Goal: Transaction & Acquisition: Purchase product/service

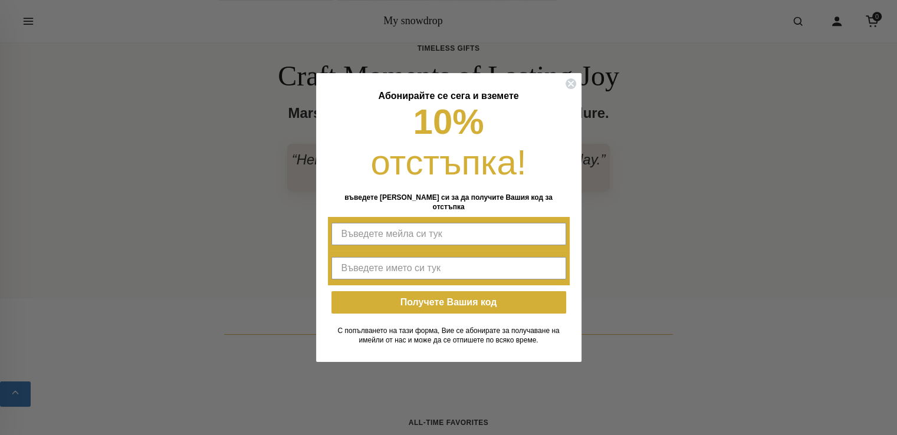
scroll to position [609, 0]
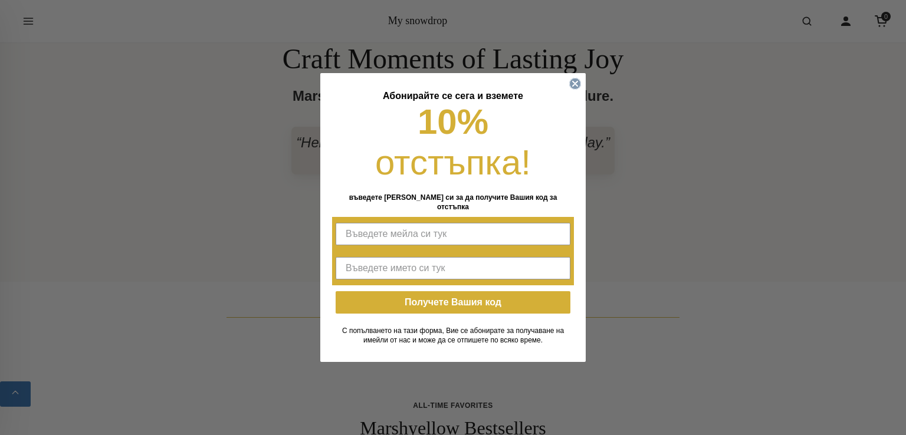
click at [569, 90] on icon "Close dialog" at bounding box center [575, 84] width 12 height 12
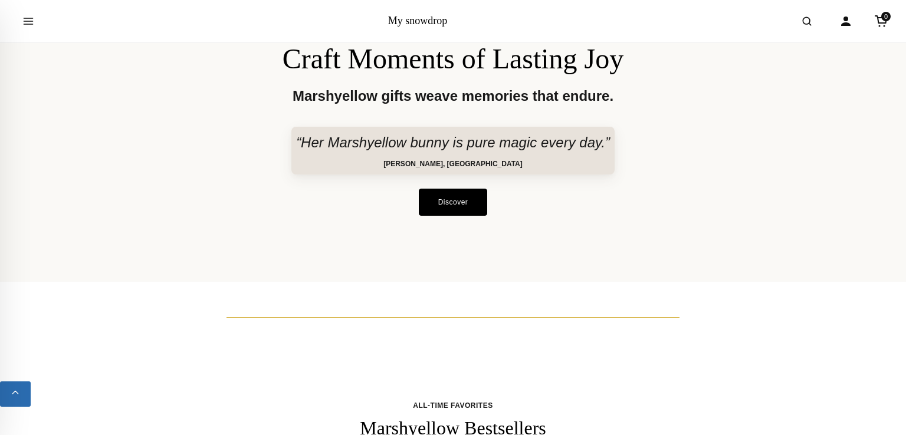
click at [575, 90] on div "Close dialog Абонирайте се сега и вземете 10% отстъпка! въведете мейла си за да…" at bounding box center [452, 217] width 265 height 289
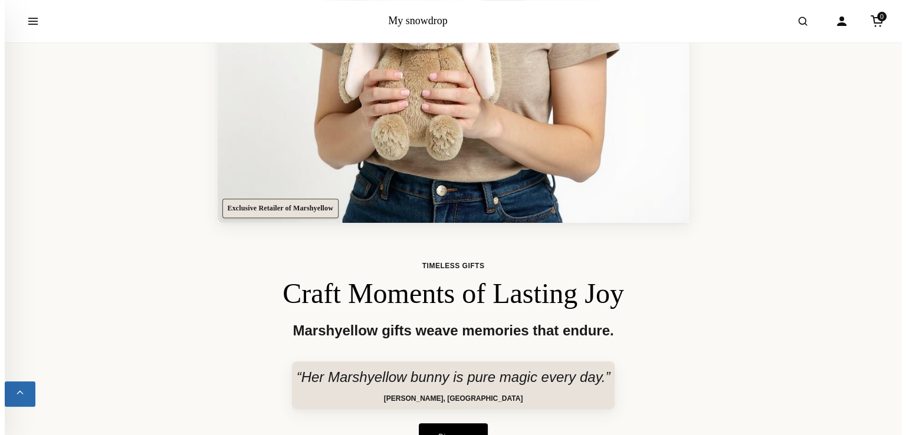
scroll to position [0, 0]
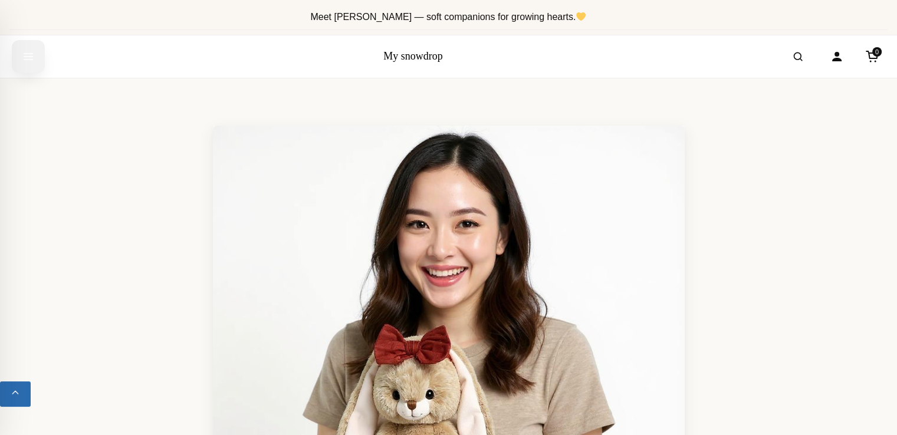
click at [19, 53] on button "Open menu" at bounding box center [28, 56] width 33 height 33
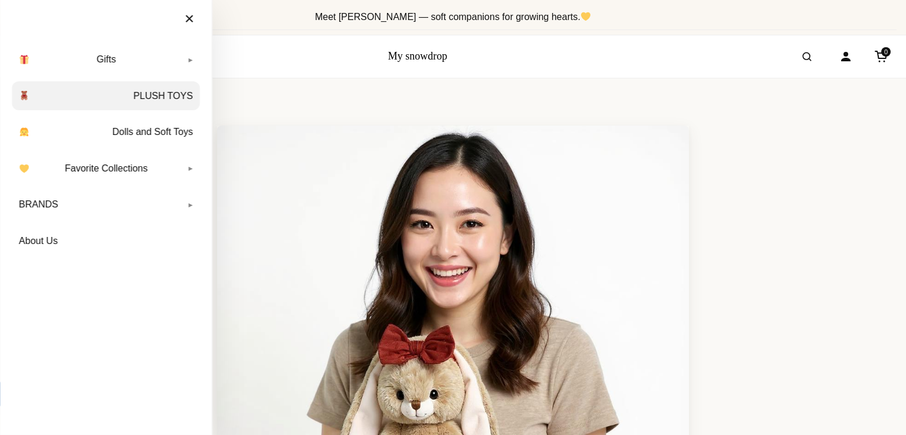
click at [140, 103] on link "PLUSH TOYS" at bounding box center [106, 95] width 188 height 29
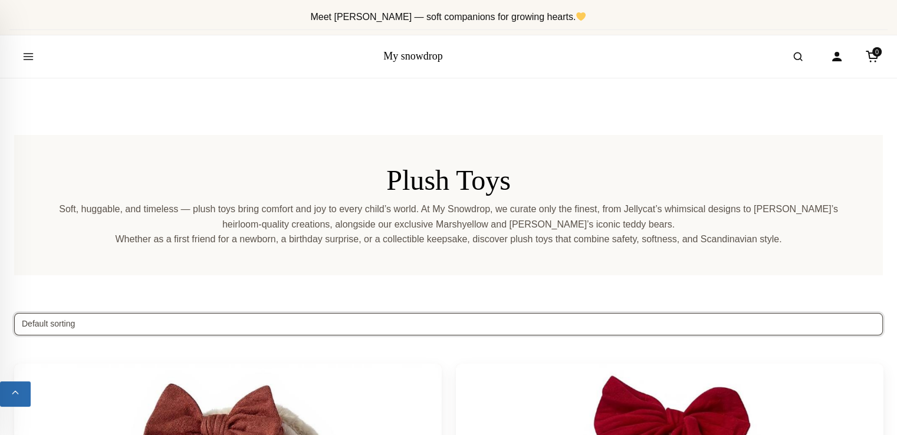
click at [208, 319] on select "Default sorting Sort by popularity Sort by average rating Sort by latest Sort b…" at bounding box center [448, 324] width 869 height 22
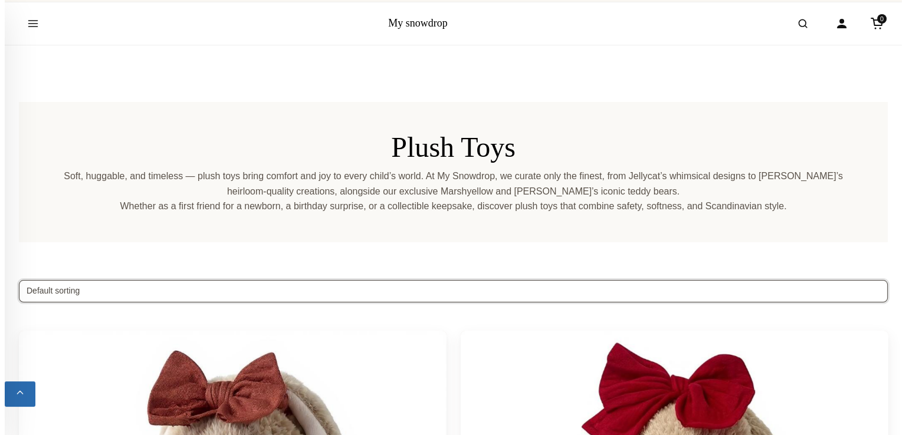
scroll to position [39, 0]
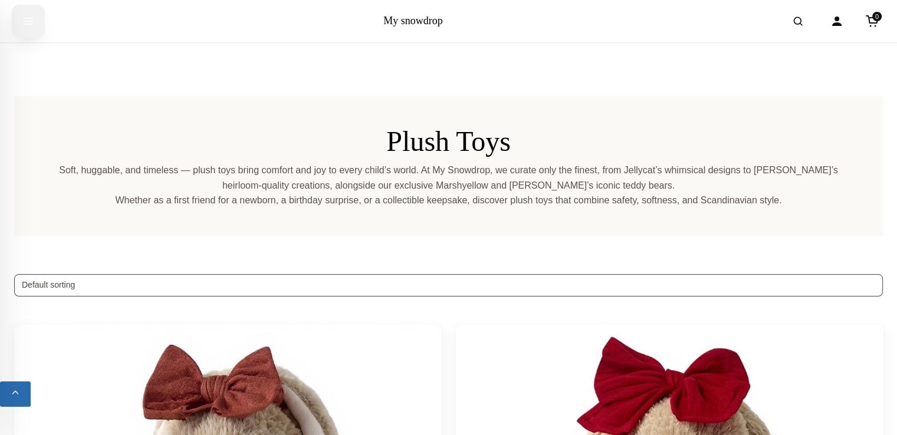
click at [21, 21] on button "Open menu" at bounding box center [28, 21] width 33 height 33
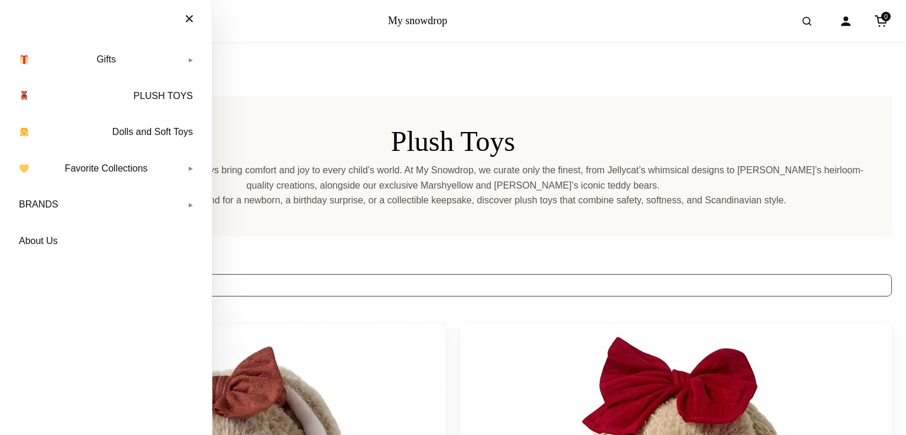
click at [346, 185] on p "Soft, huggable, and timeless — plush toys bring comfort and joy to every child’…" at bounding box center [452, 178] width 821 height 30
click at [306, 281] on select "Default sorting Sort by popularity Sort by average rating Sort by latest Sort b…" at bounding box center [453, 285] width 878 height 22
select select "date"
click at [14, 274] on select "Default sorting Sort by popularity Sort by average rating Sort by latest Sort b…" at bounding box center [453, 285] width 878 height 22
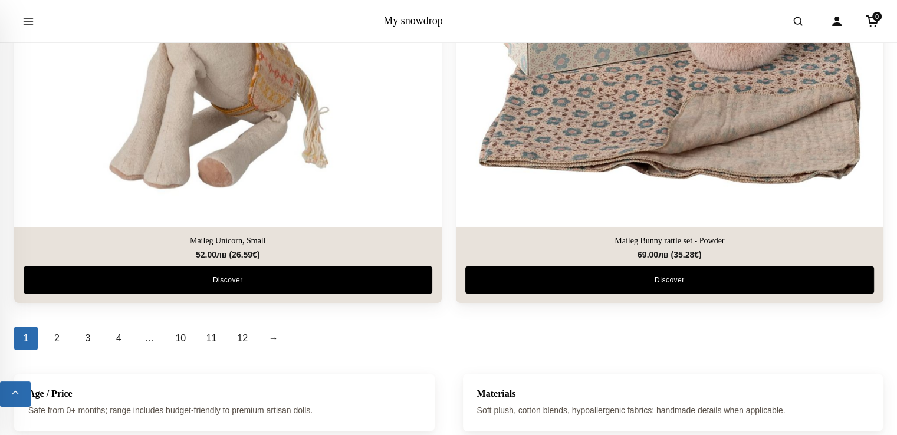
scroll to position [4403, 0]
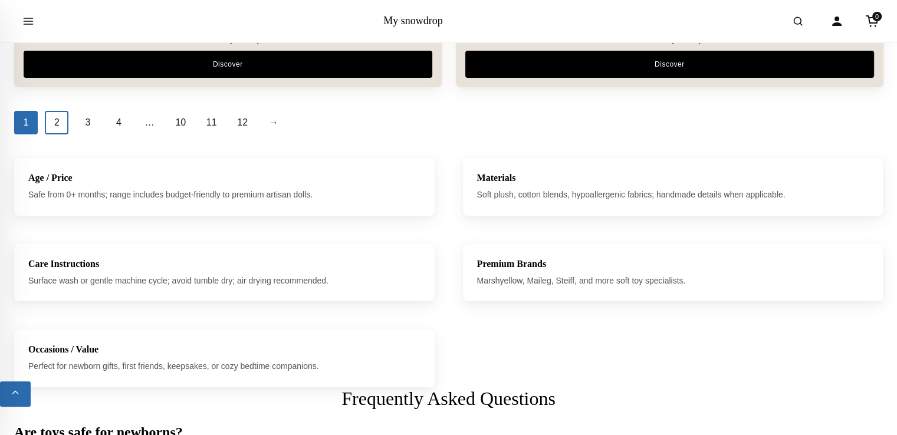
click at [62, 119] on link "2" at bounding box center [57, 123] width 24 height 24
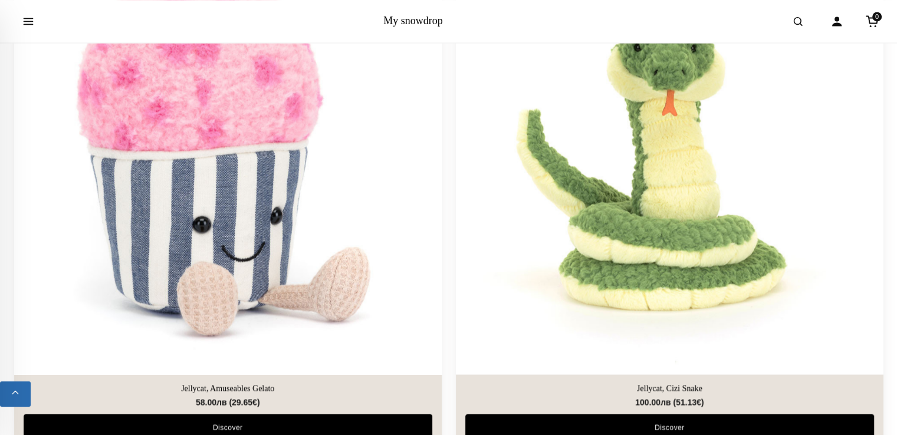
scroll to position [2025, 0]
